Goal: Task Accomplishment & Management: Manage account settings

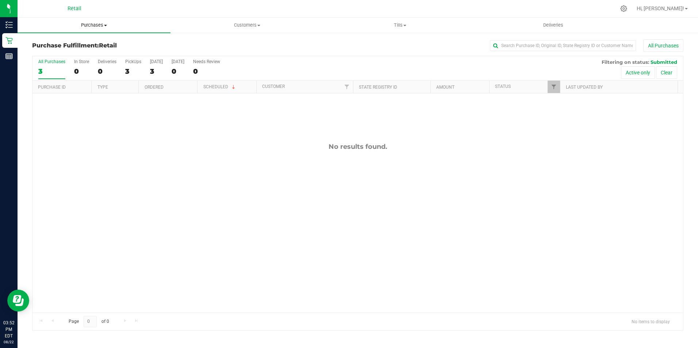
click at [102, 25] on span "Purchases" at bounding box center [94, 25] width 153 height 7
click at [97, 44] on li "Summary of purchases" at bounding box center [94, 44] width 153 height 9
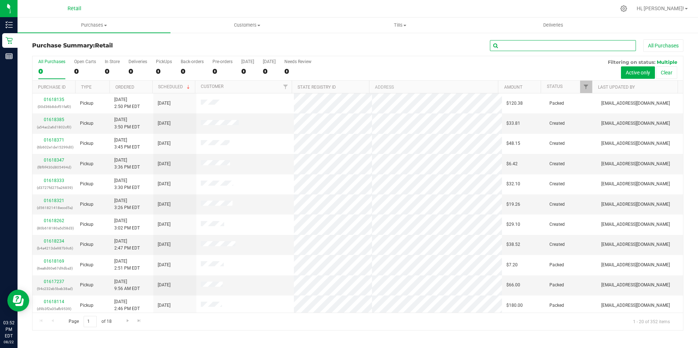
click at [504, 48] on input "text" at bounding box center [563, 45] width 146 height 11
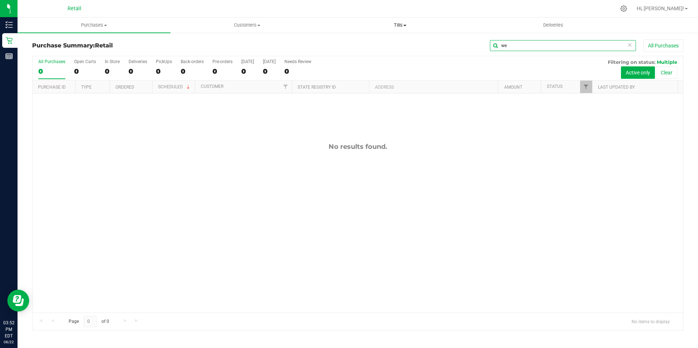
type input "w"
type input "[PERSON_NAME]"
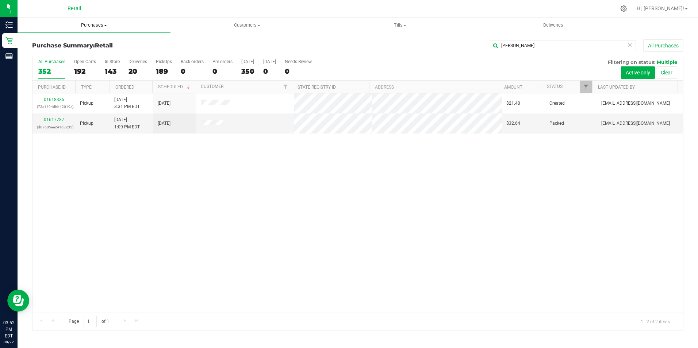
click at [97, 30] on uib-tab-heading "Purchases Summary of purchases Fulfillment All purchases" at bounding box center [94, 25] width 153 height 15
click at [96, 47] on li "Summary of purchases" at bounding box center [94, 44] width 153 height 9
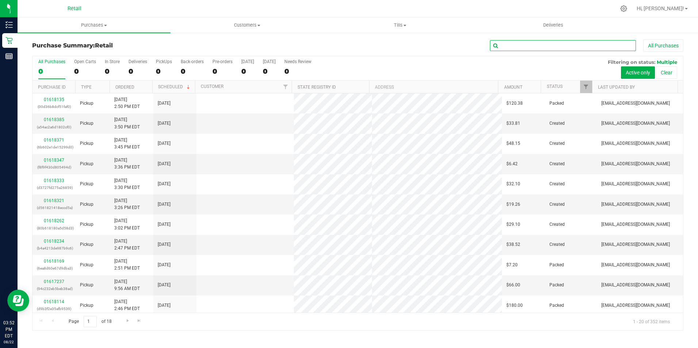
click at [534, 47] on input "text" at bounding box center [563, 45] width 146 height 11
type input "[PERSON_NAME]"
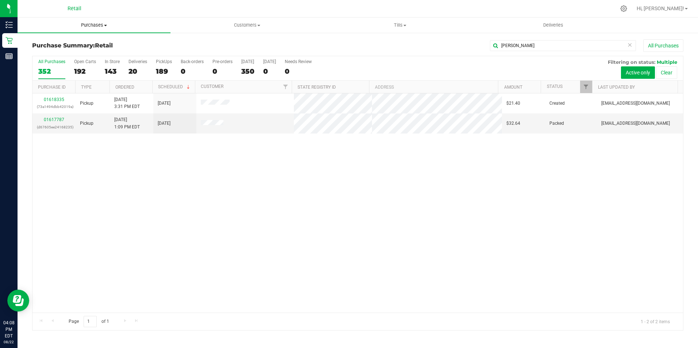
click at [92, 23] on span "Purchases" at bounding box center [94, 25] width 153 height 7
click at [68, 41] on span "Summary of purchases" at bounding box center [55, 44] width 75 height 6
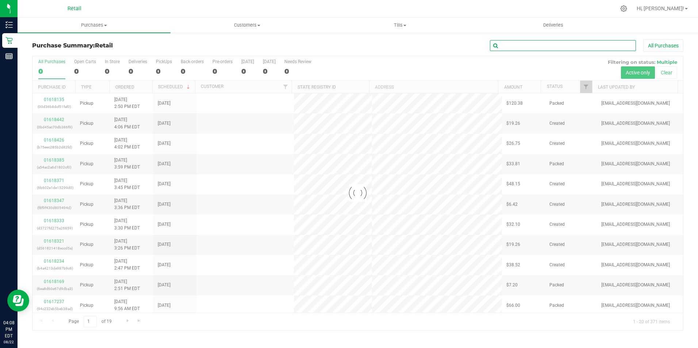
click at [532, 44] on input "text" at bounding box center [563, 45] width 146 height 11
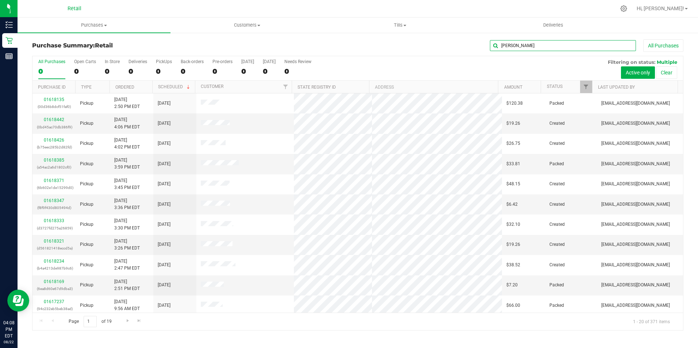
type input "[PERSON_NAME]"
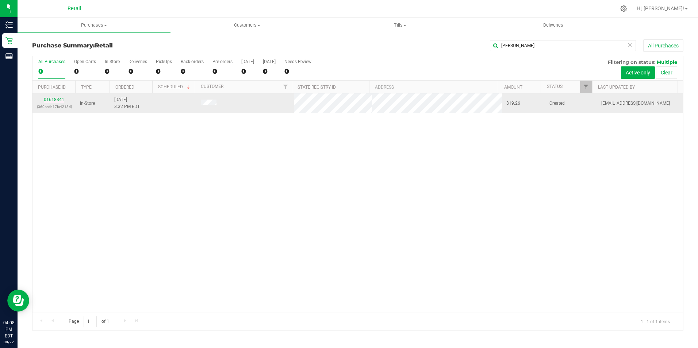
click at [58, 100] on link "01618341" at bounding box center [54, 99] width 20 height 5
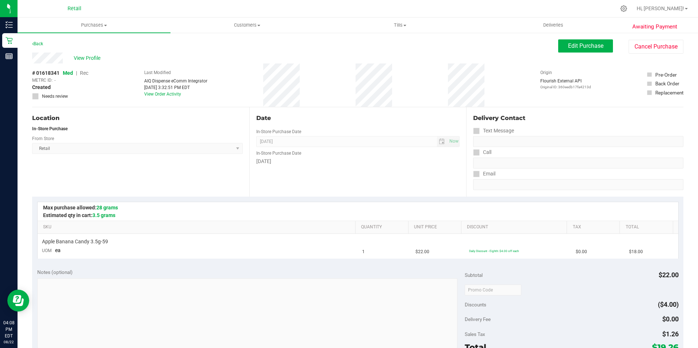
click at [74, 10] on div "Retail" at bounding box center [75, 8] width 14 height 9
click at [70, 9] on span "Retail" at bounding box center [75, 8] width 14 height 7
click at [72, 9] on span "Retail" at bounding box center [75, 8] width 14 height 7
click at [56, 35] on div "Awaiting Payment Back Edit Purchase Cancel Purchase View Profile # 01618341 Med…" at bounding box center [358, 305] width 680 height 547
click at [90, 24] on span "Purchases" at bounding box center [94, 25] width 153 height 7
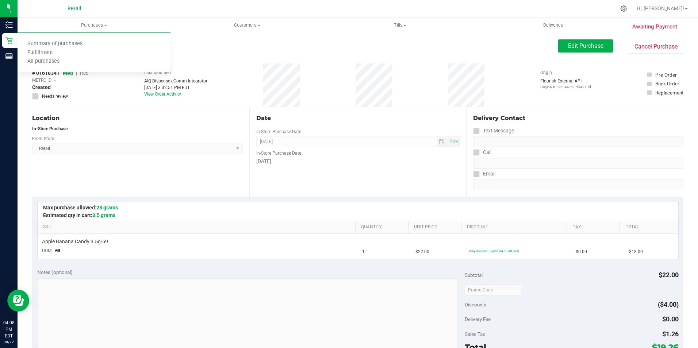
click at [55, 3] on div "Retail" at bounding box center [74, 8] width 107 height 11
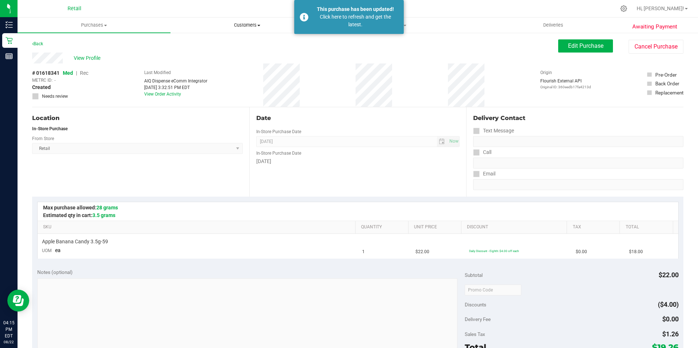
click at [244, 27] on span "Customers" at bounding box center [247, 25] width 152 height 7
click at [203, 43] on span "All customers" at bounding box center [196, 44] width 53 height 6
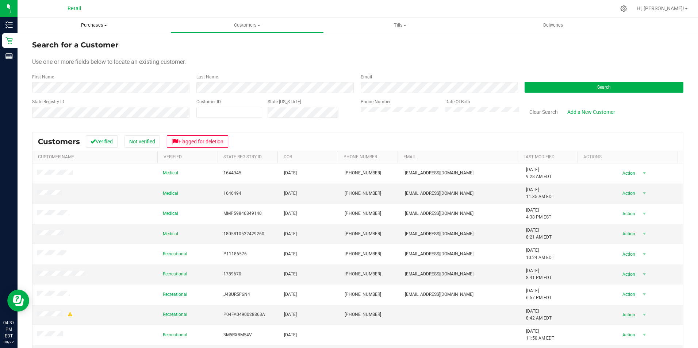
click at [90, 25] on span "Purchases" at bounding box center [94, 25] width 153 height 7
click at [69, 42] on span "Summary of purchases" at bounding box center [55, 44] width 75 height 6
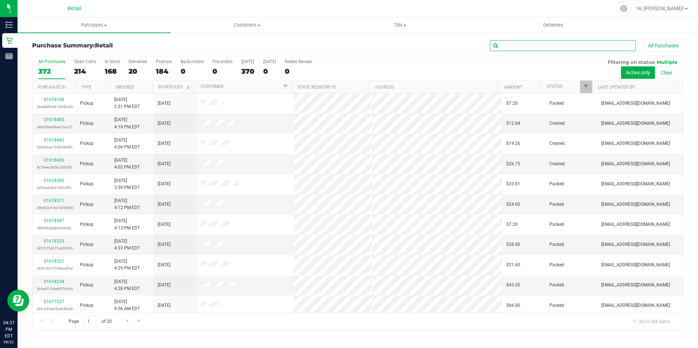
click at [508, 47] on input "text" at bounding box center [563, 45] width 146 height 11
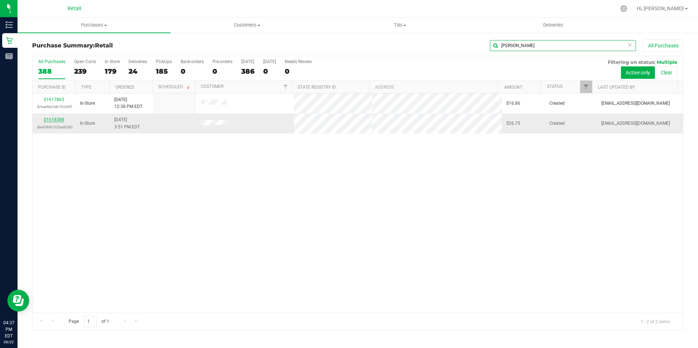
type input "[PERSON_NAME]"
click at [49, 118] on link "01618388" at bounding box center [54, 119] width 20 height 5
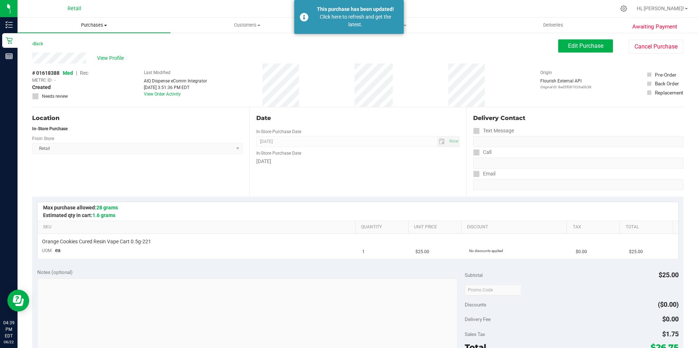
click at [95, 27] on span "Purchases" at bounding box center [94, 25] width 153 height 7
click at [80, 44] on span "Summary of purchases" at bounding box center [55, 44] width 75 height 6
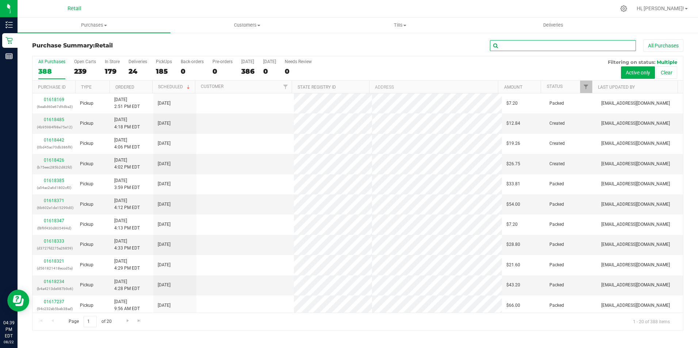
click at [520, 50] on input "text" at bounding box center [563, 45] width 146 height 11
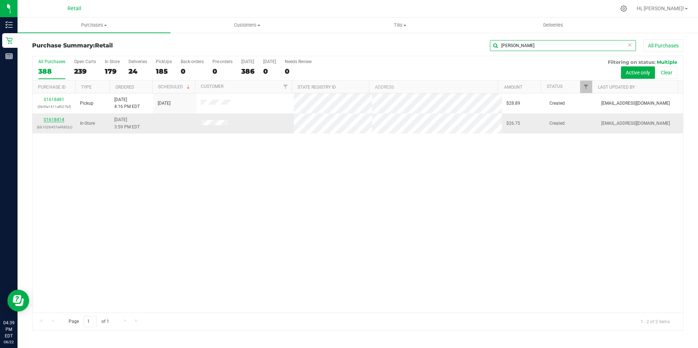
type input "[PERSON_NAME]"
click at [57, 120] on link "01618414" at bounding box center [54, 119] width 20 height 5
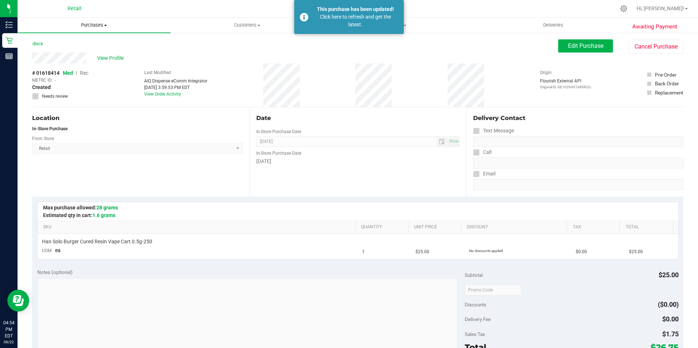
click at [95, 24] on span "Purchases" at bounding box center [94, 25] width 153 height 7
click at [56, 45] on span "Summary of purchases" at bounding box center [55, 44] width 75 height 6
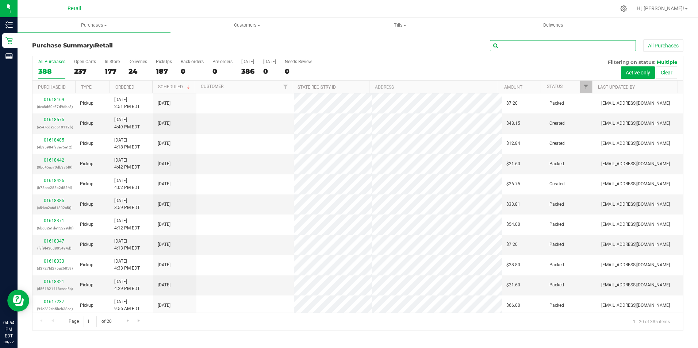
click at [514, 41] on input "text" at bounding box center [563, 45] width 146 height 11
type input "[PERSON_NAME]"
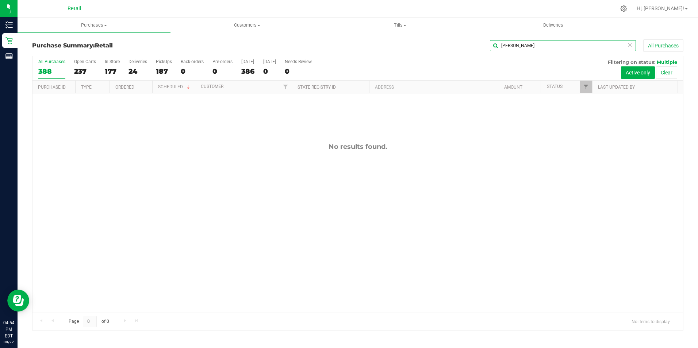
drag, startPoint x: 508, startPoint y: 43, endPoint x: 485, endPoint y: 45, distance: 23.1
click at [485, 45] on div "[PERSON_NAME] All Purchases" at bounding box center [466, 45] width 434 height 12
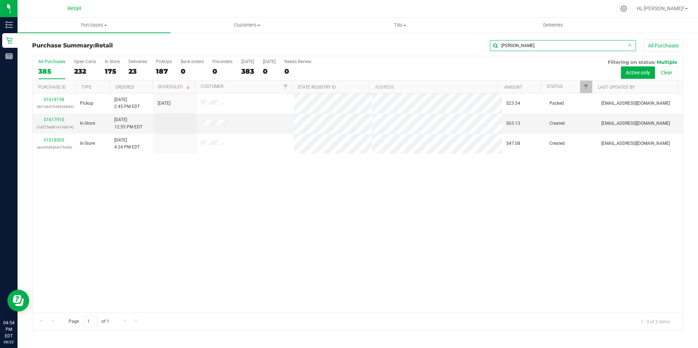
type input "[PERSON_NAME]"
drag, startPoint x: 248, startPoint y: 23, endPoint x: 240, endPoint y: 29, distance: 9.6
click at [248, 23] on span "Customers" at bounding box center [247, 25] width 152 height 7
click at [210, 42] on span "All customers" at bounding box center [196, 44] width 53 height 6
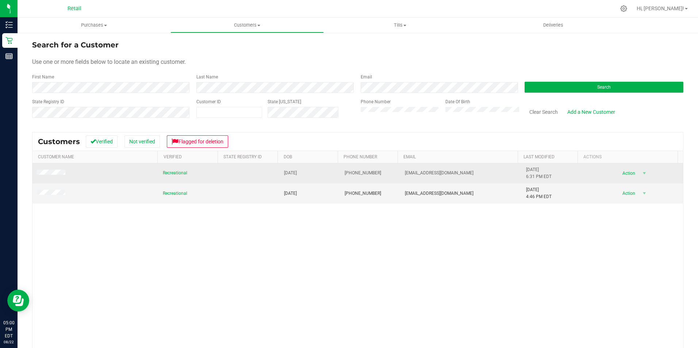
click at [48, 169] on td at bounding box center [95, 173] width 126 height 20
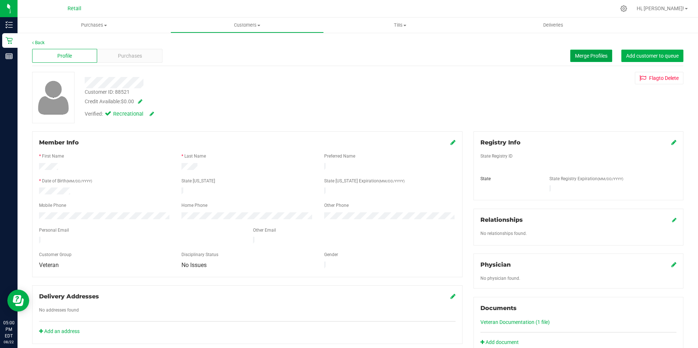
click at [575, 57] on span "Merge Profiles" at bounding box center [591, 56] width 32 height 6
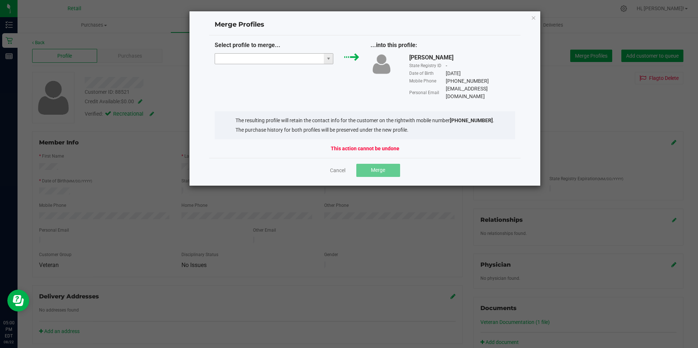
click at [293, 59] on input "NO DATA FOUND" at bounding box center [269, 59] width 109 height 10
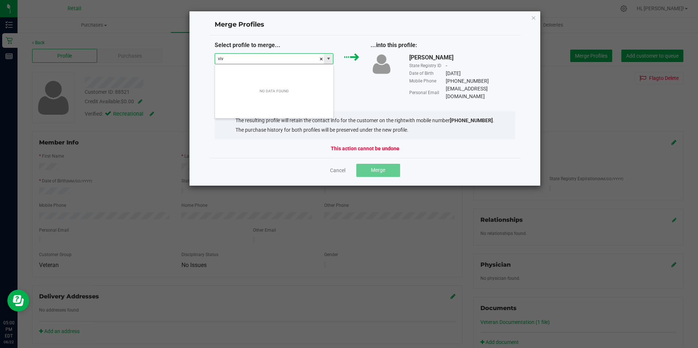
scroll to position [11, 119]
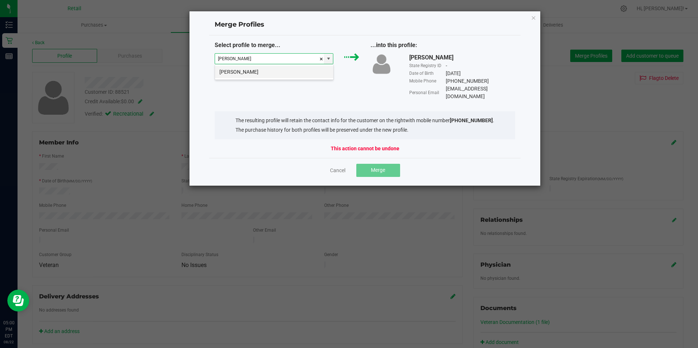
click at [301, 75] on li "[PERSON_NAME]" at bounding box center [274, 72] width 118 height 12
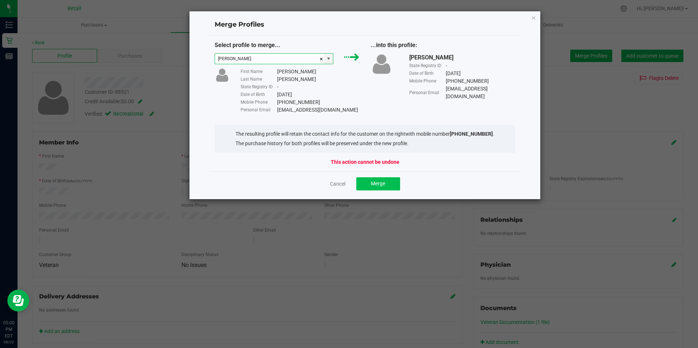
type input "[PERSON_NAME]"
click at [375, 183] on span "Merge" at bounding box center [378, 184] width 14 height 6
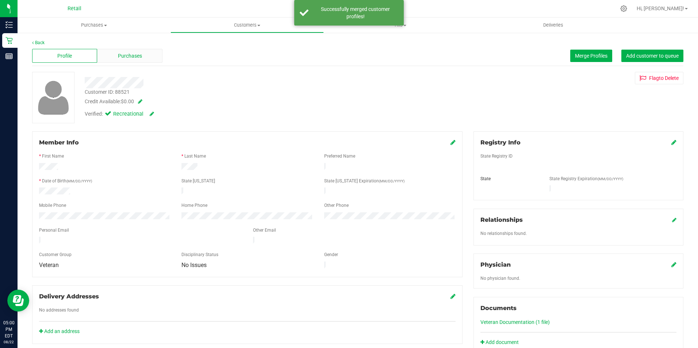
click at [120, 54] on span "Purchases" at bounding box center [130, 56] width 24 height 8
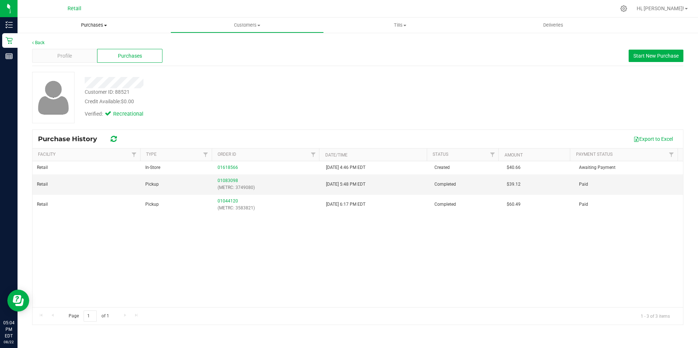
click at [90, 29] on uib-tab-heading "Purchases Summary of purchases Fulfillment All purchases" at bounding box center [94, 25] width 153 height 15
click at [81, 50] on li "Fulfillment" at bounding box center [94, 53] width 153 height 9
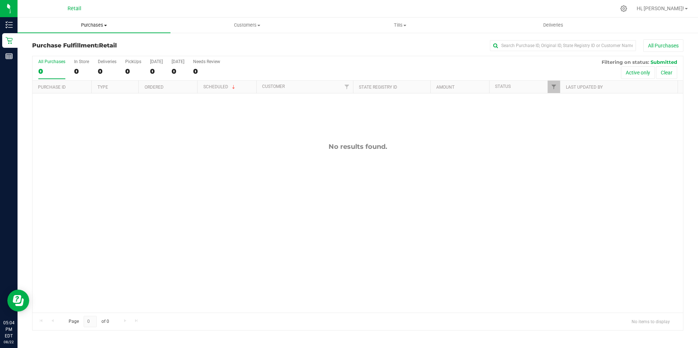
click at [83, 20] on uib-tab-heading "Purchases Summary of purchases Fulfillment All purchases" at bounding box center [94, 25] width 153 height 15
click at [66, 43] on span "Summary of purchases" at bounding box center [55, 44] width 75 height 6
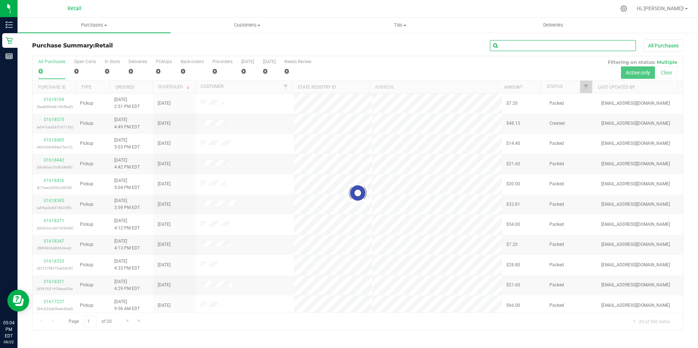
click at [501, 47] on input "text" at bounding box center [563, 45] width 146 height 11
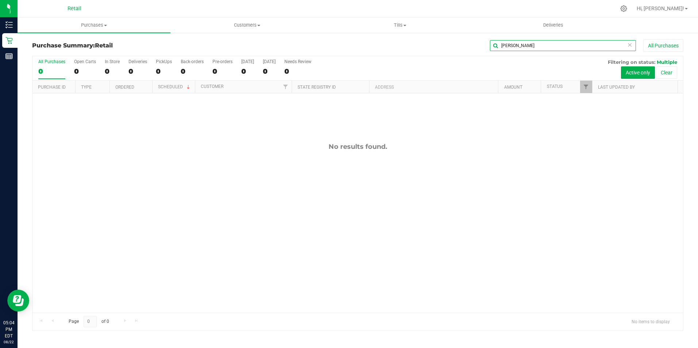
type input "[PERSON_NAME]"
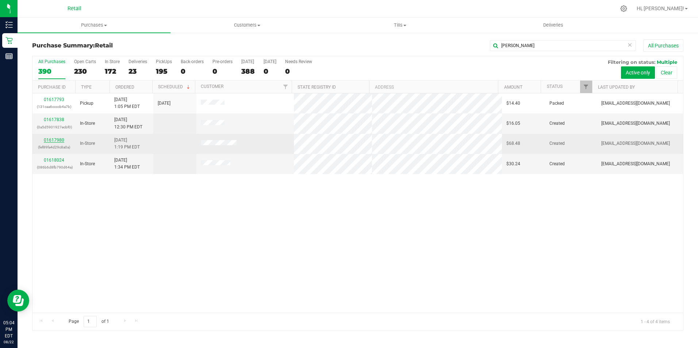
click at [62, 139] on link "01617980" at bounding box center [54, 140] width 20 height 5
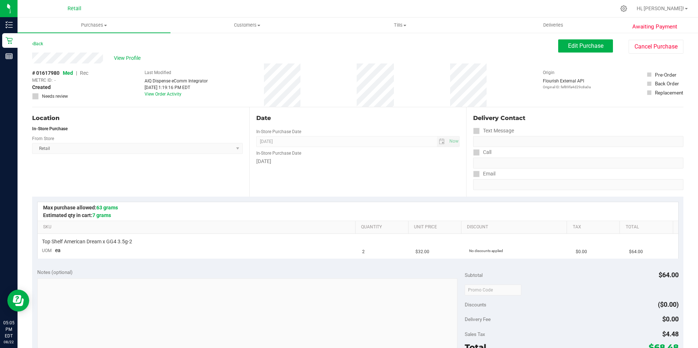
click at [288, 165] on div "Date In-Store Purchase Date [DATE] Now In-Store Purchase Date [DATE]" at bounding box center [357, 151] width 217 height 89
drag, startPoint x: 93, startPoint y: 24, endPoint x: 90, endPoint y: 28, distance: 4.6
click at [93, 24] on span "Purchases" at bounding box center [94, 25] width 153 height 7
click at [79, 44] on span "Summary of purchases" at bounding box center [55, 44] width 75 height 6
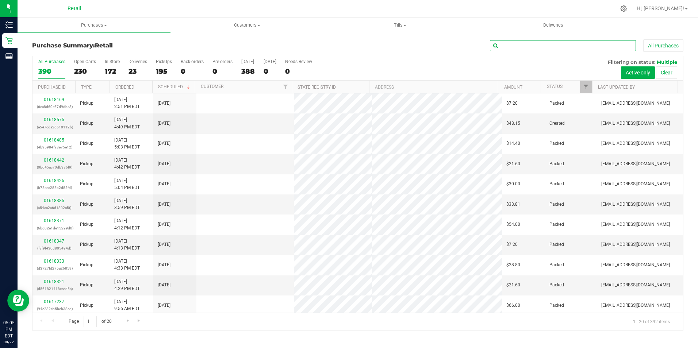
click at [525, 42] on input "text" at bounding box center [563, 45] width 146 height 11
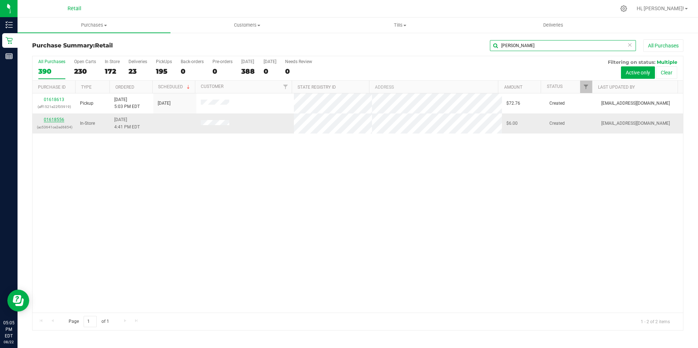
type input "[PERSON_NAME]"
click at [49, 120] on link "01618556" at bounding box center [54, 119] width 20 height 5
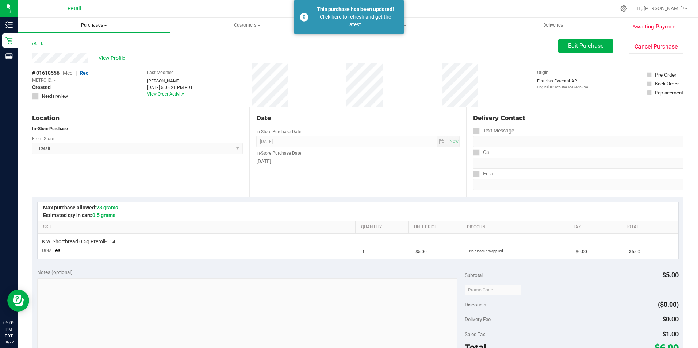
click at [88, 24] on span "Purchases" at bounding box center [94, 25] width 153 height 7
click at [63, 42] on span "Summary of purchases" at bounding box center [55, 44] width 75 height 6
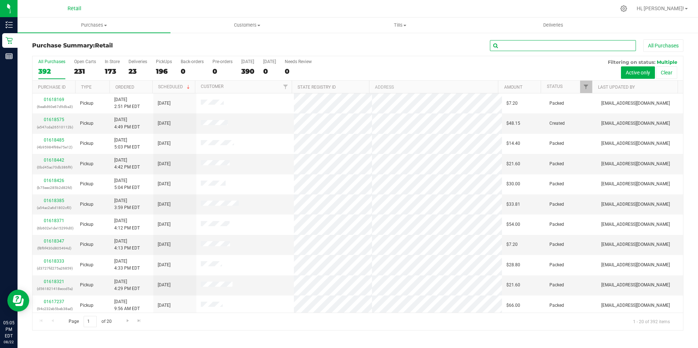
click at [522, 45] on input "text" at bounding box center [563, 45] width 146 height 11
type input "[PERSON_NAME]"
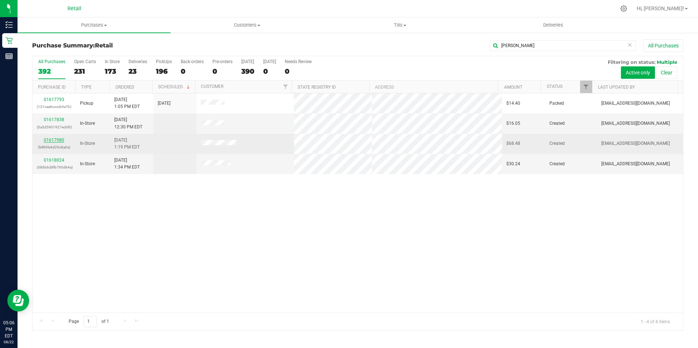
click at [49, 143] on div "01617980 (fef89fa4d29c8a0a)" at bounding box center [54, 144] width 34 height 14
click at [49, 142] on link "01617980" at bounding box center [54, 140] width 20 height 5
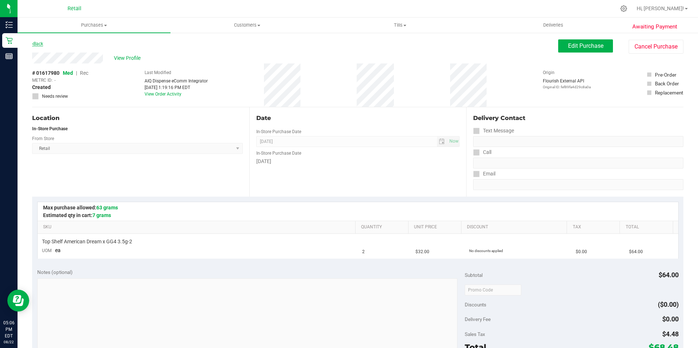
click at [40, 43] on link "Back" at bounding box center [37, 43] width 11 height 5
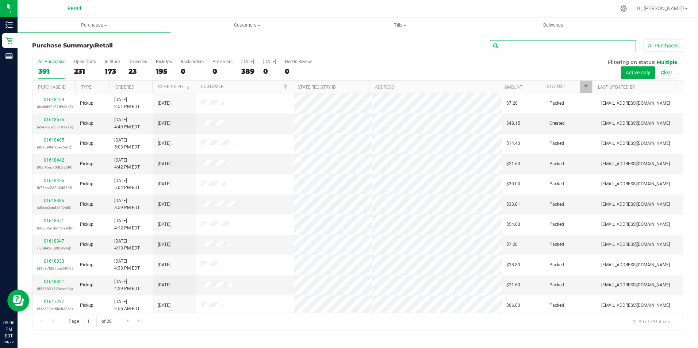
click at [595, 43] on input "text" at bounding box center [563, 45] width 146 height 11
type input "m"
type input "[PERSON_NAME]"
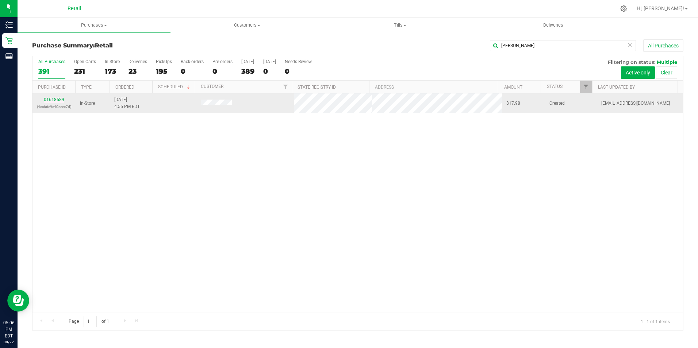
click at [58, 99] on link "01618589" at bounding box center [54, 99] width 20 height 5
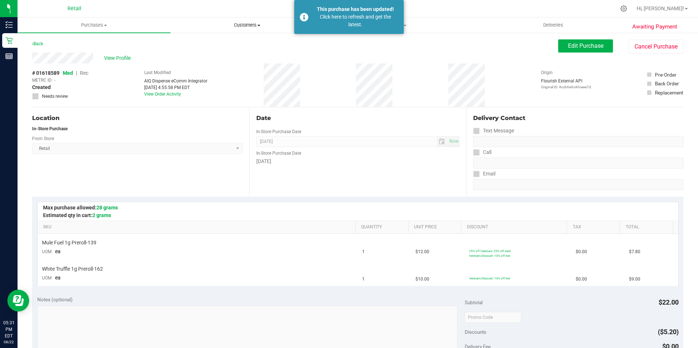
drag, startPoint x: 246, startPoint y: 21, endPoint x: 243, endPoint y: 28, distance: 7.2
click at [246, 21] on uib-tab-heading "Customers All customers Add a new customer All physicians" at bounding box center [247, 25] width 152 height 15
click at [231, 43] on li "All customers" at bounding box center [246, 44] width 153 height 9
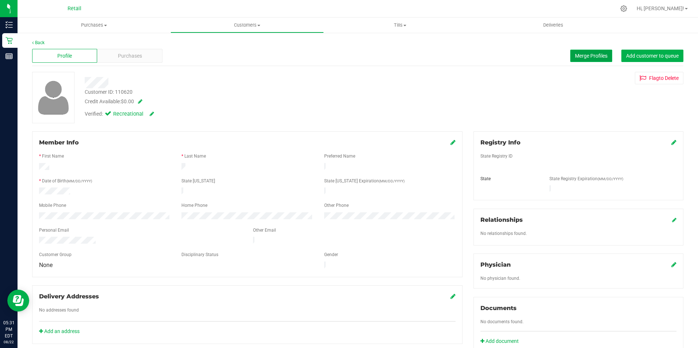
click at [576, 55] on span "Merge Profiles" at bounding box center [591, 56] width 32 height 6
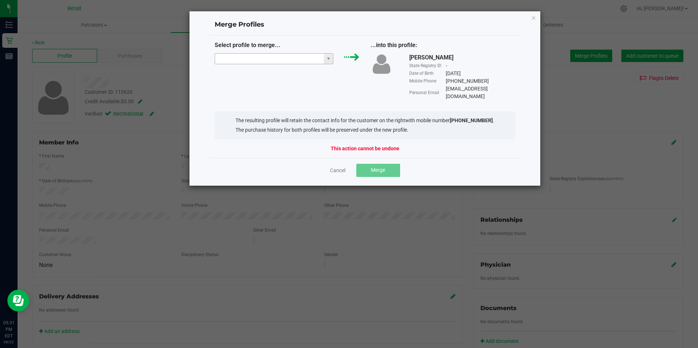
click at [275, 58] on input "NO DATA FOUND" at bounding box center [269, 59] width 109 height 10
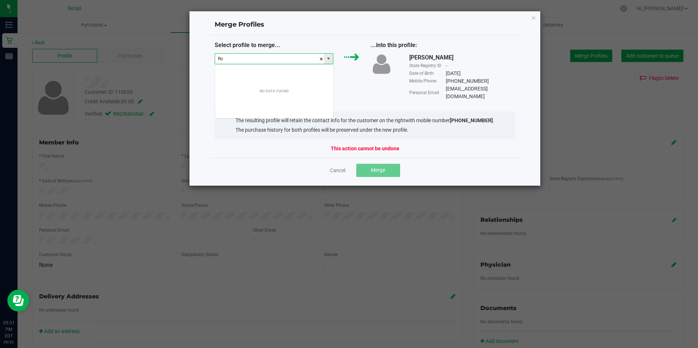
scroll to position [11, 119]
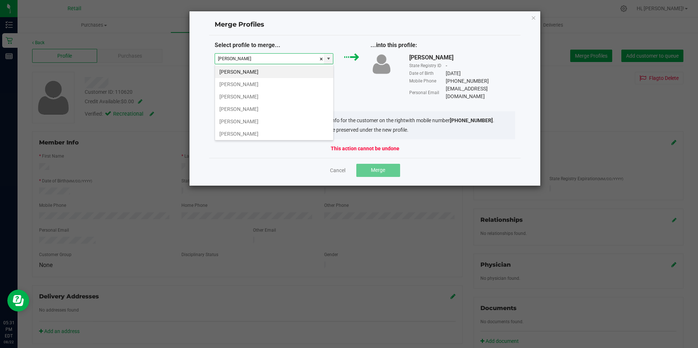
type input "[PERSON_NAME]"
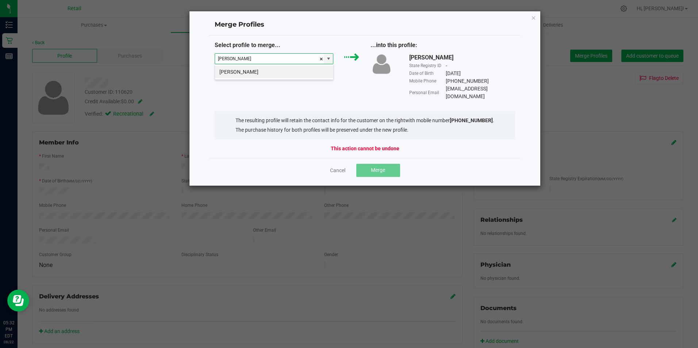
click at [297, 73] on li "[PERSON_NAME]" at bounding box center [274, 72] width 118 height 12
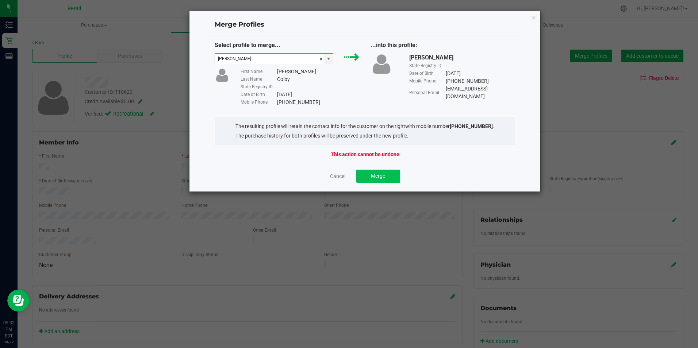
type input "[PERSON_NAME]"
click at [366, 173] on button "Merge" at bounding box center [378, 176] width 44 height 13
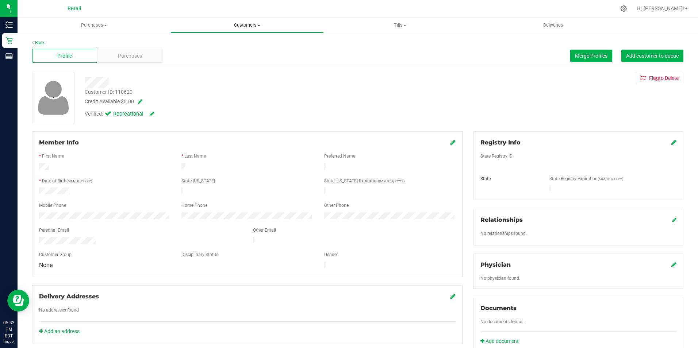
click at [247, 24] on span "Customers" at bounding box center [247, 25] width 152 height 7
click at [225, 44] on li "All customers" at bounding box center [246, 44] width 153 height 9
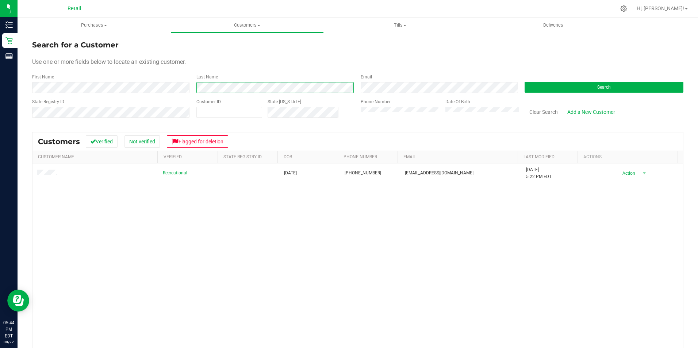
click at [175, 87] on div "First Name Last Name Email Search" at bounding box center [357, 83] width 651 height 19
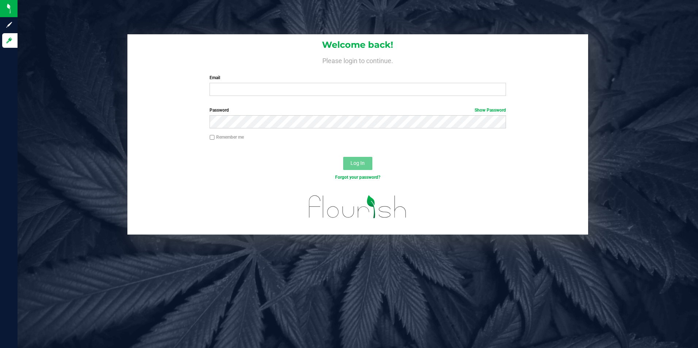
click at [529, 67] on div "Welcome back! Please login to continue. Email Required Please format your email…" at bounding box center [357, 68] width 461 height 68
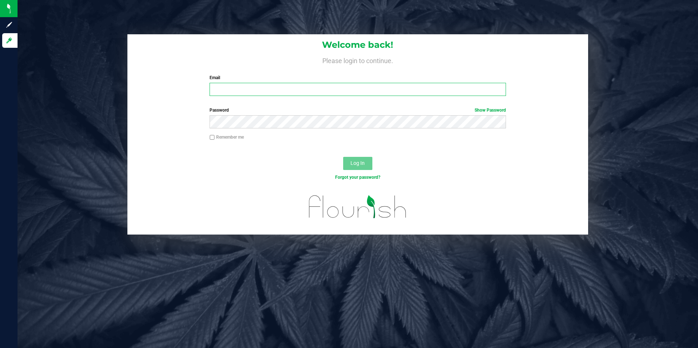
type input "[EMAIL_ADDRESS][DOMAIN_NAME]"
drag, startPoint x: 289, startPoint y: 91, endPoint x: 114, endPoint y: 91, distance: 175.2
click at [114, 91] on div "Welcome back! Please login to continue. Email [EMAIL_ADDRESS][DOMAIN_NAME] Requ…" at bounding box center [357, 134] width 691 height 200
type input "[EMAIL_ADDRESS][DOMAIN_NAME]"
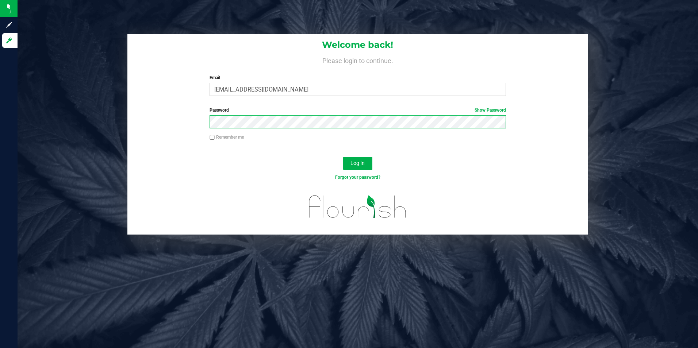
click at [343, 157] on button "Log In" at bounding box center [357, 163] width 29 height 13
